Goal: Use online tool/utility

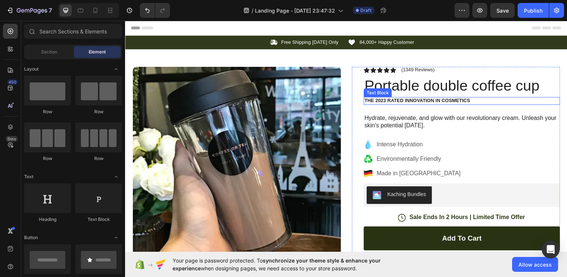
click at [395, 100] on p "The 2023 Rated Innovation in Cosmetics" at bounding box center [464, 101] width 196 height 6
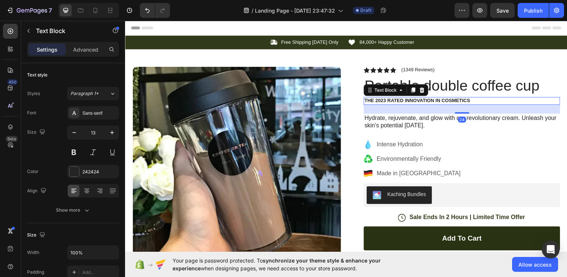
click at [395, 100] on p "The 2023 Rated Innovation in Cosmetics" at bounding box center [464, 101] width 196 height 6
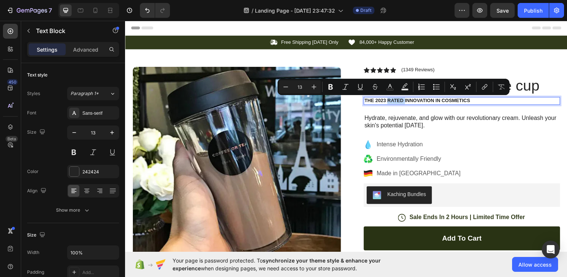
click at [395, 100] on p "The 2023 Rated Innovation in Cosmetics" at bounding box center [464, 101] width 196 height 6
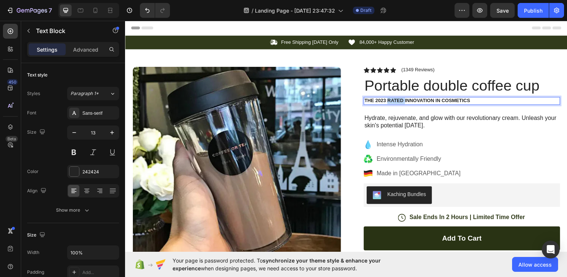
click at [395, 100] on p "The 2023 Rated Innovation in Cosmetics" at bounding box center [464, 101] width 196 height 6
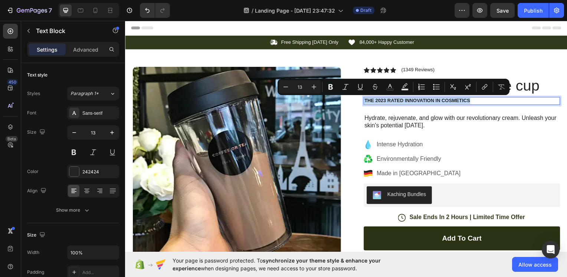
click at [395, 100] on p "The 2023 Rated Innovation in Cosmetics" at bounding box center [464, 101] width 196 height 6
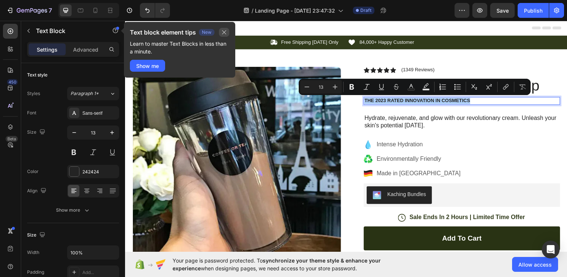
click at [224, 32] on icon "button" at bounding box center [224, 32] width 6 height 6
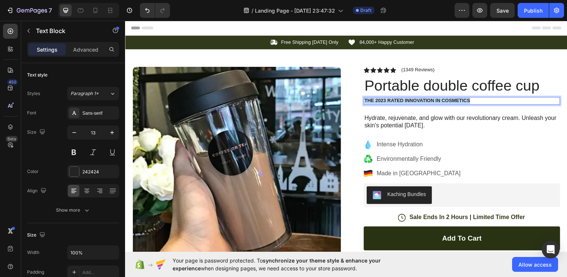
click at [470, 100] on p "The 2023 Rated Innovation in Cosmetics" at bounding box center [464, 101] width 196 height 6
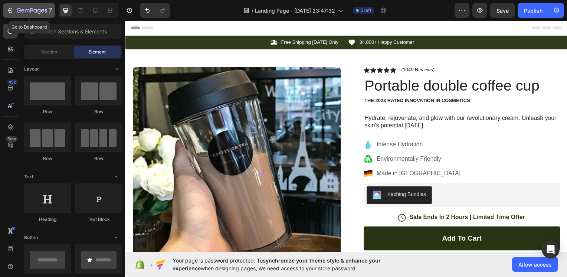
click at [21, 14] on div "7" at bounding box center [34, 10] width 35 height 9
